Goal: Navigation & Orientation: Find specific page/section

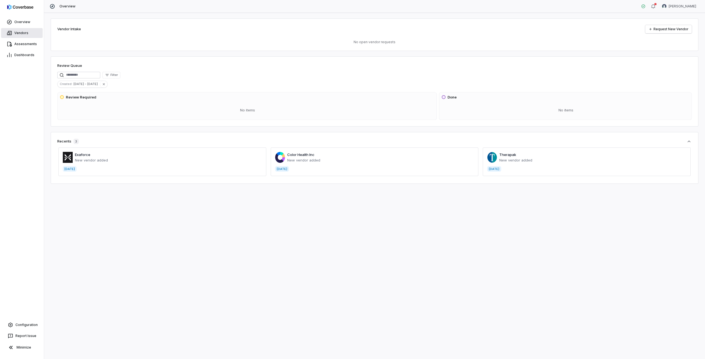
click at [23, 33] on span "Vendors" at bounding box center [21, 33] width 14 height 4
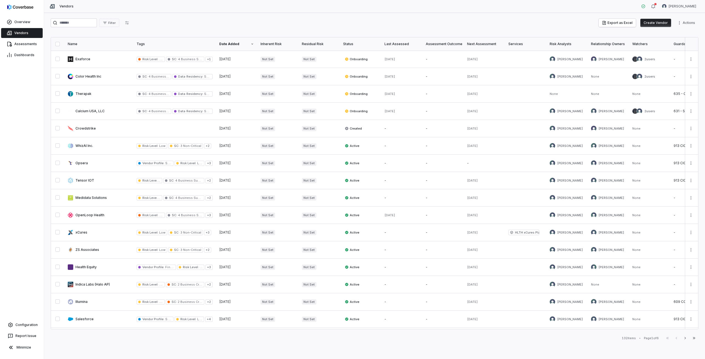
click at [490, 43] on div "Next Assessment" at bounding box center [484, 44] width 35 height 4
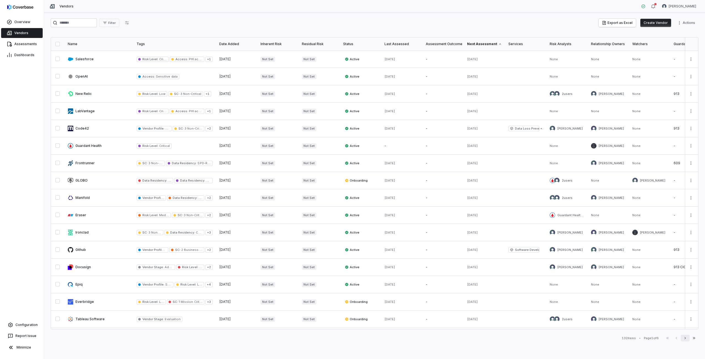
click at [687, 340] on icon "button" at bounding box center [685, 338] width 4 height 4
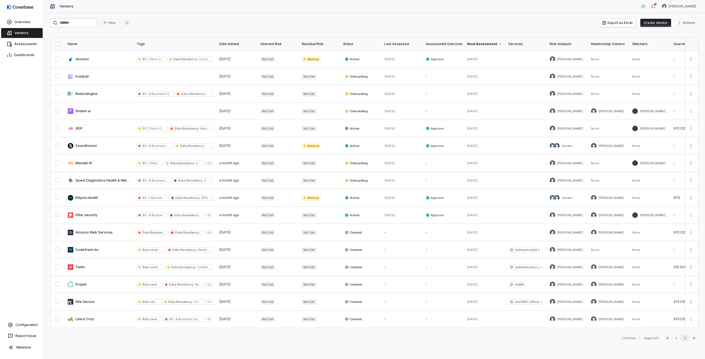
click at [686, 340] on icon "button" at bounding box center [685, 338] width 4 height 4
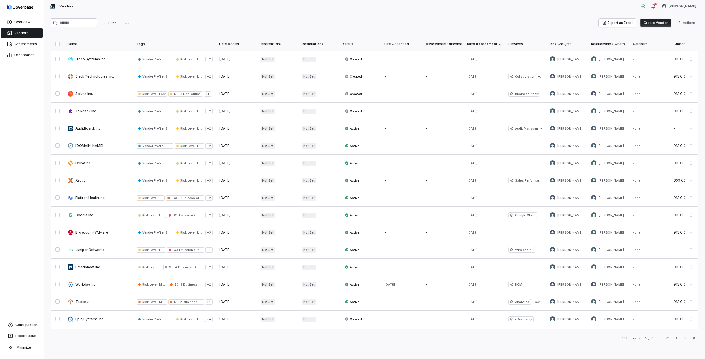
drag, startPoint x: 685, startPoint y: 339, endPoint x: 651, endPoint y: 357, distance: 39.0
click at [685, 339] on icon "button" at bounding box center [685, 338] width 4 height 4
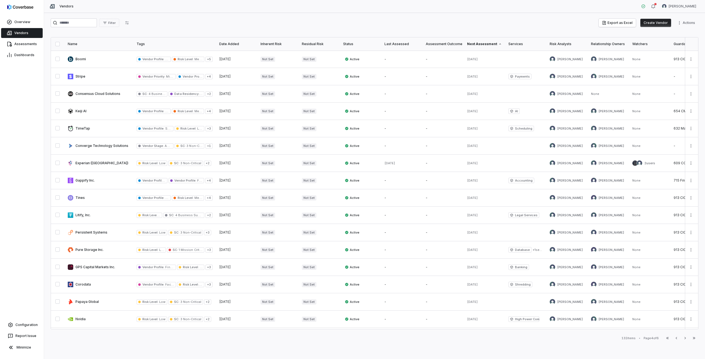
drag, startPoint x: 686, startPoint y: 338, endPoint x: 182, endPoint y: 338, distance: 504.0
click at [686, 338] on icon "button" at bounding box center [685, 338] width 4 height 4
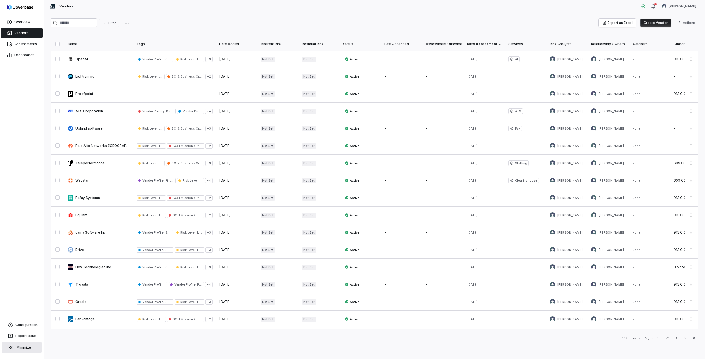
click at [23, 344] on button "Minimize" at bounding box center [21, 347] width 39 height 11
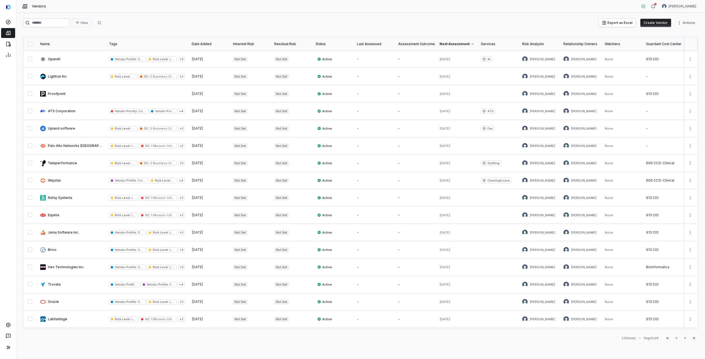
click at [337, 7] on div "Vendors [PERSON_NAME]" at bounding box center [361, 6] width 689 height 13
click at [333, 18] on div "Filter Export as Excel Create Vendor Actions Name Tags Date Added Inherent Risk…" at bounding box center [361, 186] width 689 height 346
